Goal: Information Seeking & Learning: Understand process/instructions

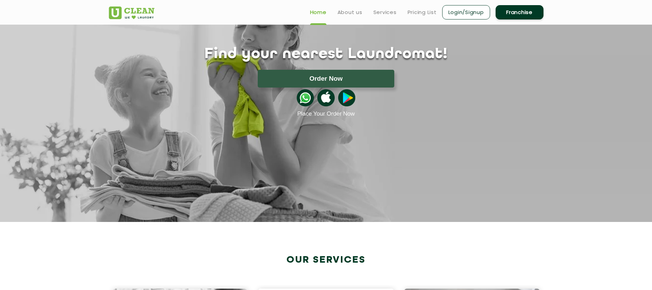
scroll to position [39, 0]
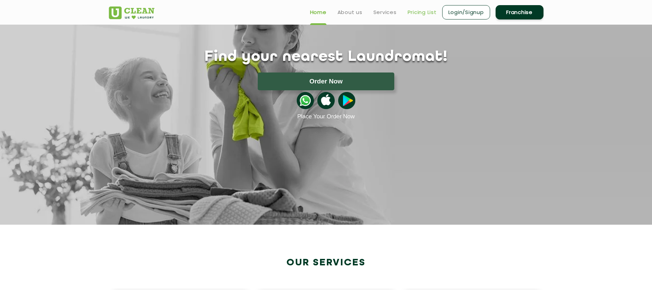
click at [419, 11] on link "Pricing List" at bounding box center [422, 12] width 29 height 8
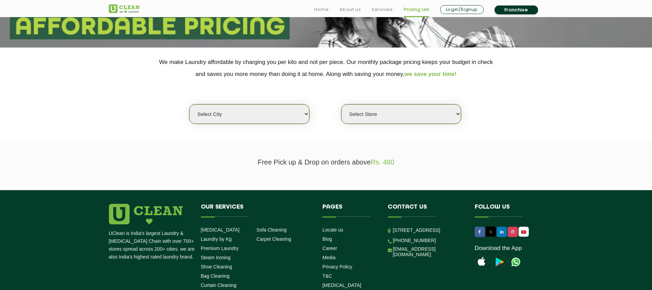
scroll to position [133, 0]
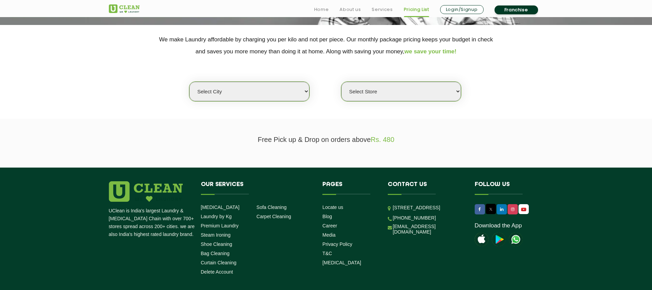
click at [266, 97] on select "Select city [GEOGRAPHIC_DATA] [GEOGRAPHIC_DATA] [GEOGRAPHIC_DATA] [GEOGRAPHIC_D…" at bounding box center [249, 92] width 120 height 20
select select "12"
click at [189, 82] on select "Select city [GEOGRAPHIC_DATA] [GEOGRAPHIC_DATA] [GEOGRAPHIC_DATA] [GEOGRAPHIC_D…" at bounding box center [249, 92] width 120 height 20
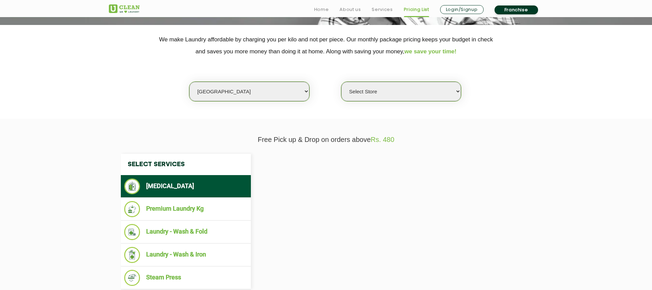
click at [374, 88] on select "Select Store" at bounding box center [401, 92] width 120 height 20
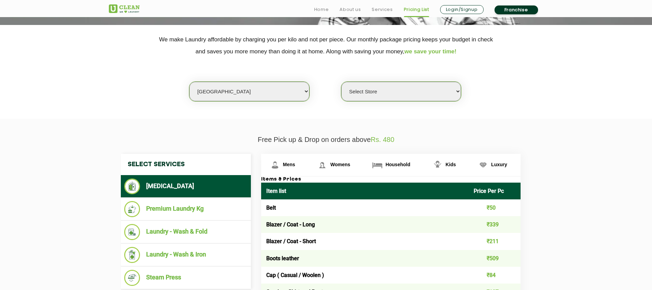
select select "25"
click at [341, 82] on select "Select Store UClean Shivranjani" at bounding box center [401, 92] width 120 height 20
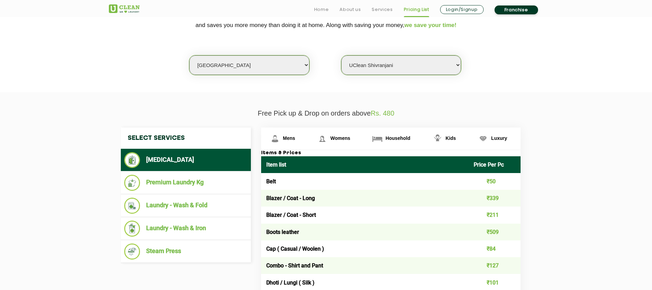
scroll to position [160, 0]
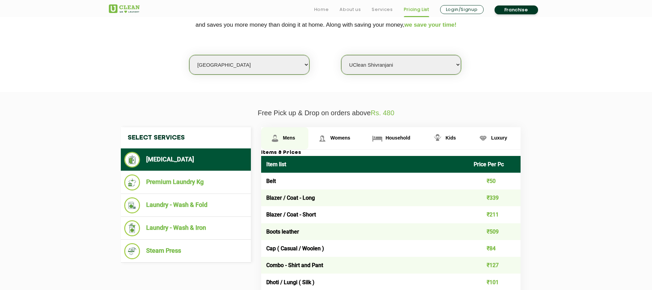
click at [291, 139] on span "Mens" at bounding box center [289, 137] width 12 height 5
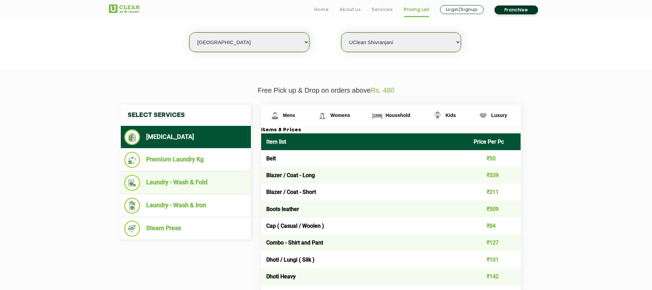
scroll to position [191, 0]
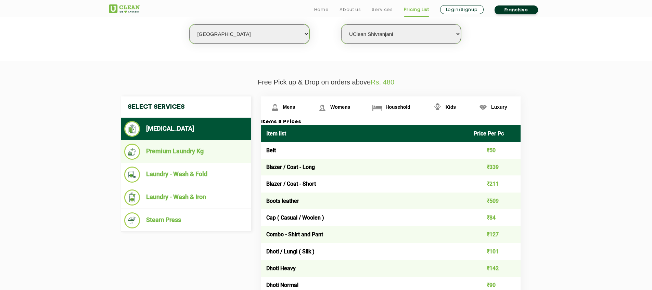
click at [207, 156] on li "Premium Laundry Kg" at bounding box center [185, 152] width 123 height 16
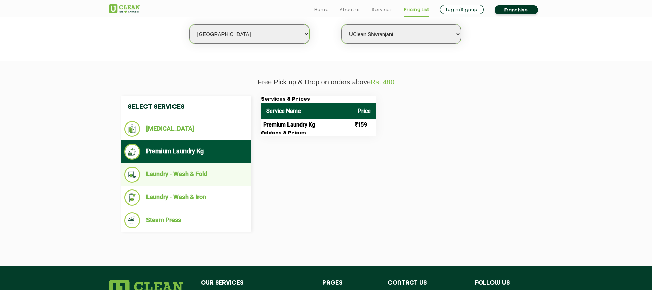
click at [207, 172] on li "Laundry - Wash & Fold" at bounding box center [185, 175] width 123 height 16
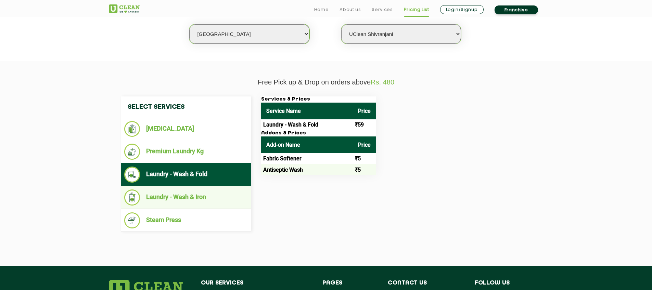
click at [207, 192] on li "Laundry - Wash & Iron" at bounding box center [185, 198] width 123 height 16
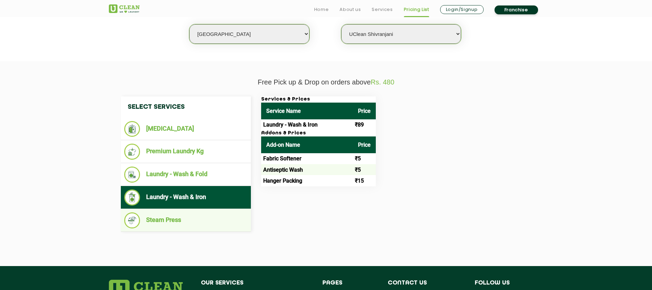
click at [212, 215] on li "Steam Press" at bounding box center [185, 221] width 123 height 16
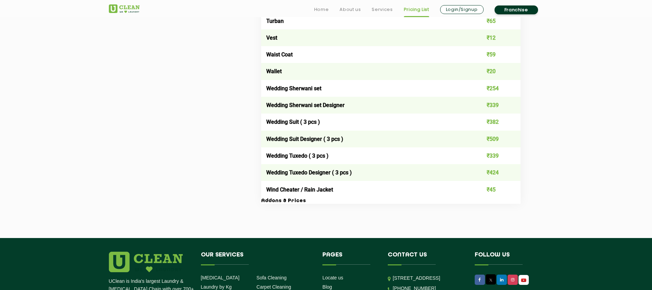
scroll to position [1444, 0]
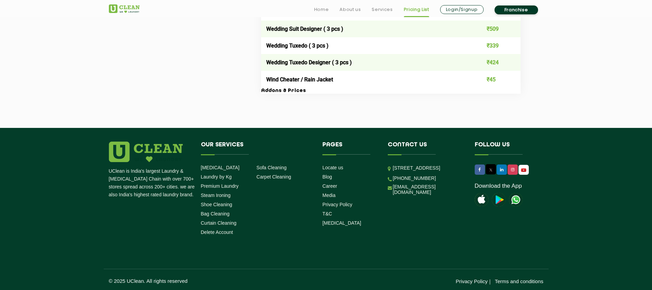
click at [522, 6] on link "Franchise" at bounding box center [516, 9] width 43 height 9
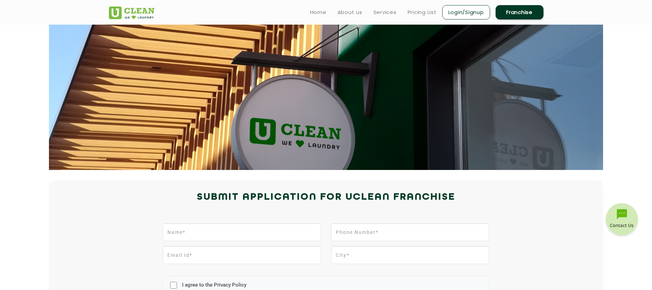
click at [262, 223] on div "I agree to the Privacy Policy Submit Application" at bounding box center [326, 272] width 445 height 104
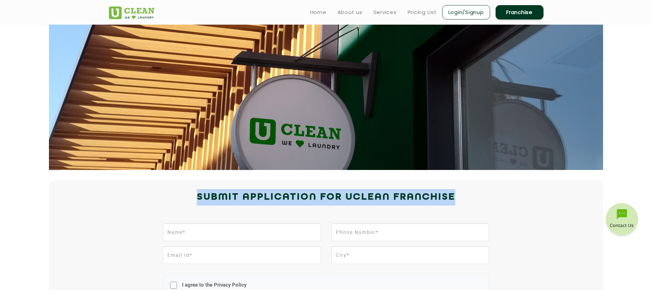
drag, startPoint x: 171, startPoint y: 200, endPoint x: 536, endPoint y: 204, distance: 365.4
click at [536, 204] on h2 "Submit Application for UCLEAN FRANCHISE" at bounding box center [326, 197] width 435 height 16
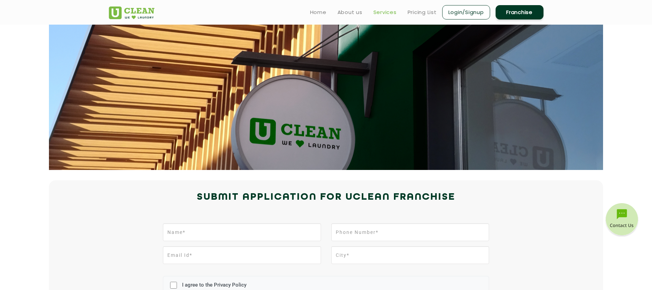
click at [377, 11] on link "Services" at bounding box center [385, 12] width 23 height 8
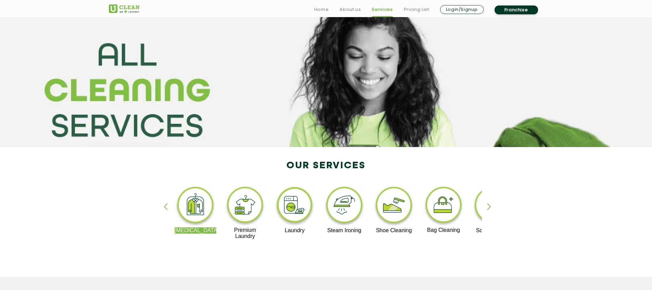
scroll to position [14, 0]
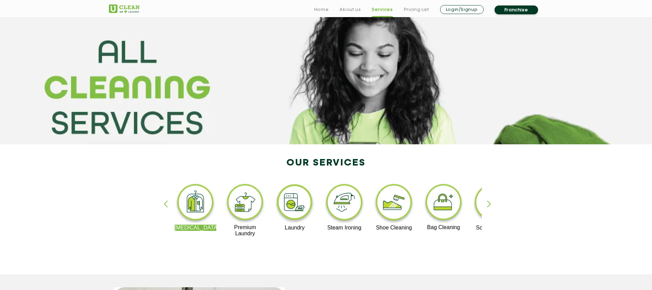
click at [485, 201] on div "[MEDICAL_DATA] Premium Laundry Laundry Steam Ironing Shoe Cleaning Bag Cleaning…" at bounding box center [326, 212] width 445 height 123
click at [488, 202] on div "button" at bounding box center [492, 210] width 10 height 19
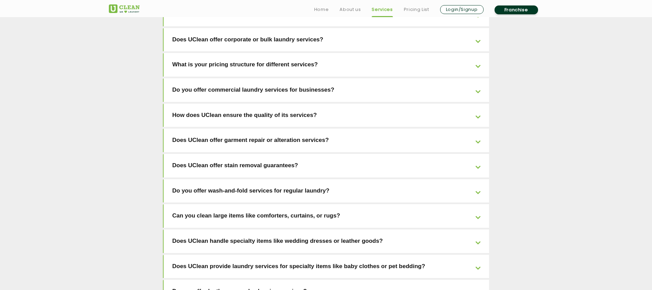
scroll to position [1234, 0]
